Goal: Transaction & Acquisition: Purchase product/service

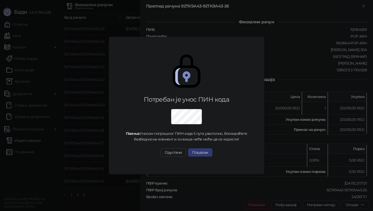
scroll to position [12, 0]
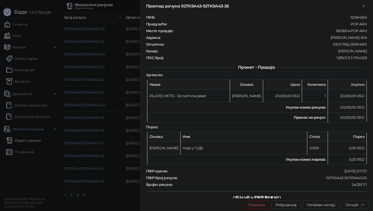
click at [71, 65] on div at bounding box center [186, 105] width 373 height 211
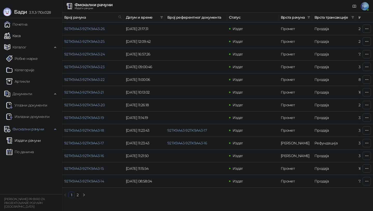
click at [20, 34] on link "Каса" at bounding box center [12, 36] width 16 height 10
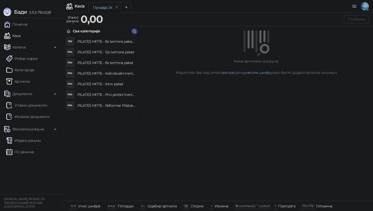
click at [115, 43] on h4 "PILATES MITTE - 8x termina paket - individualni trening" at bounding box center [107, 41] width 58 height 8
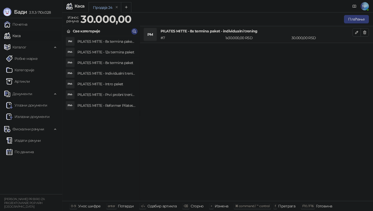
click at [114, 94] on h4 "PILATES MITTE - Prvi probni trening" at bounding box center [107, 95] width 58 height 8
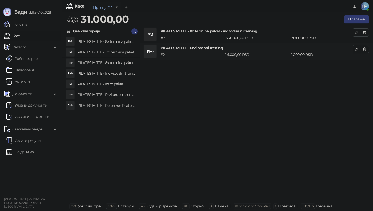
click at [330, 6] on div "Продаја 24" at bounding box center [214, 8] width 250 height 12
click at [366, 34] on icon "button" at bounding box center [365, 32] width 4 height 4
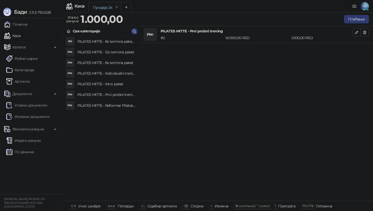
click at [115, 62] on h4 "PILATES MITTE - 8x termina paket" at bounding box center [107, 63] width 58 height 8
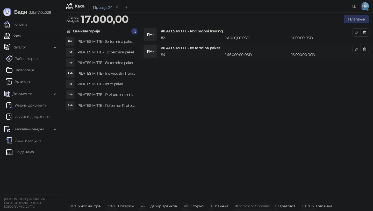
click at [352, 17] on button "Плаћање" at bounding box center [356, 19] width 25 height 8
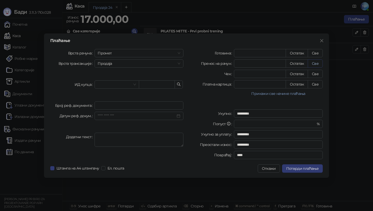
click at [314, 64] on button "Све" at bounding box center [315, 63] width 15 height 8
type input "*****"
type input "****"
click at [115, 169] on span "Ел. пошта" at bounding box center [116, 168] width 21 height 6
click at [306, 169] on span "Потврди плаћање" at bounding box center [303, 168] width 32 height 5
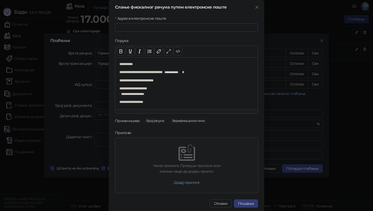
click at [134, 28] on input "Адреса електронске поште" at bounding box center [186, 27] width 143 height 8
type input "**********"
click at [241, 203] on button "Пошаљи" at bounding box center [246, 203] width 24 height 8
